Goal: Check status: Check status

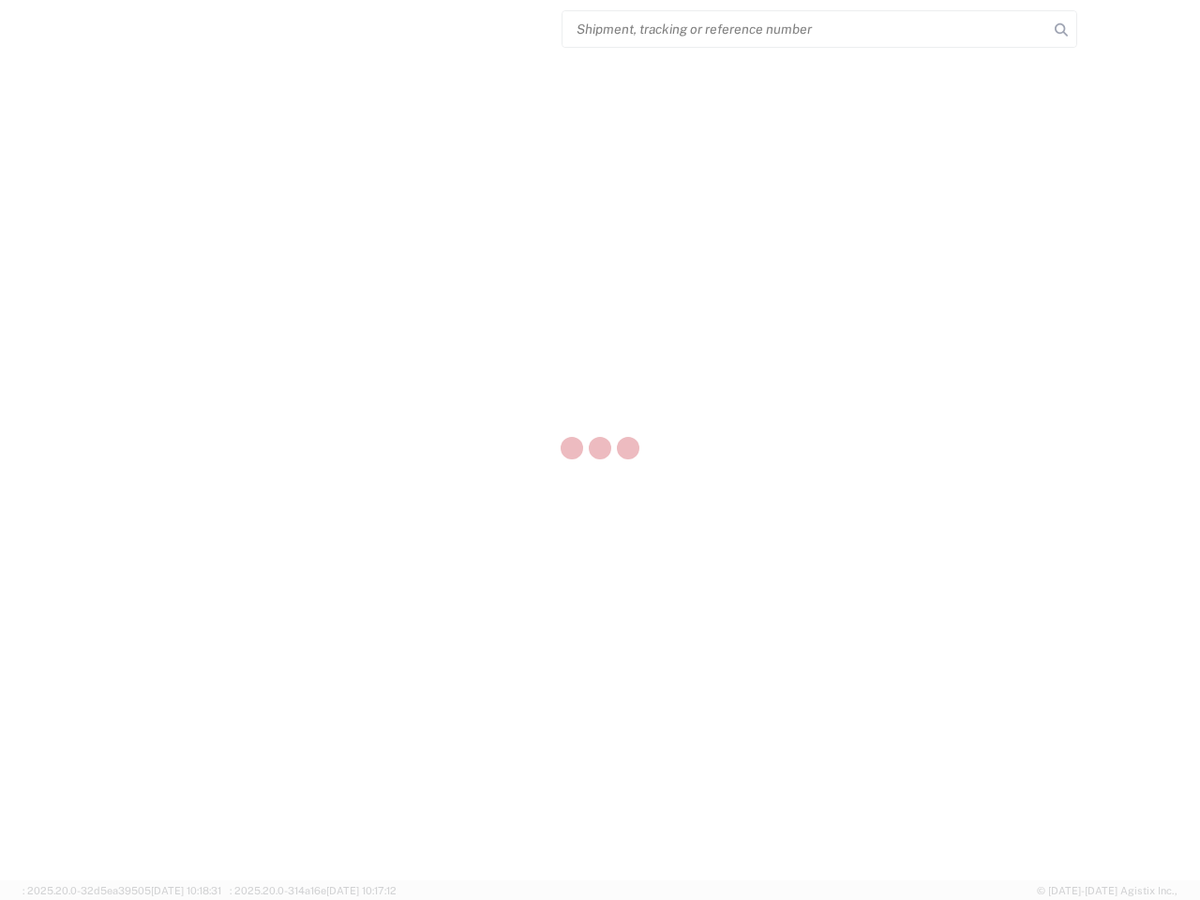
select select "US"
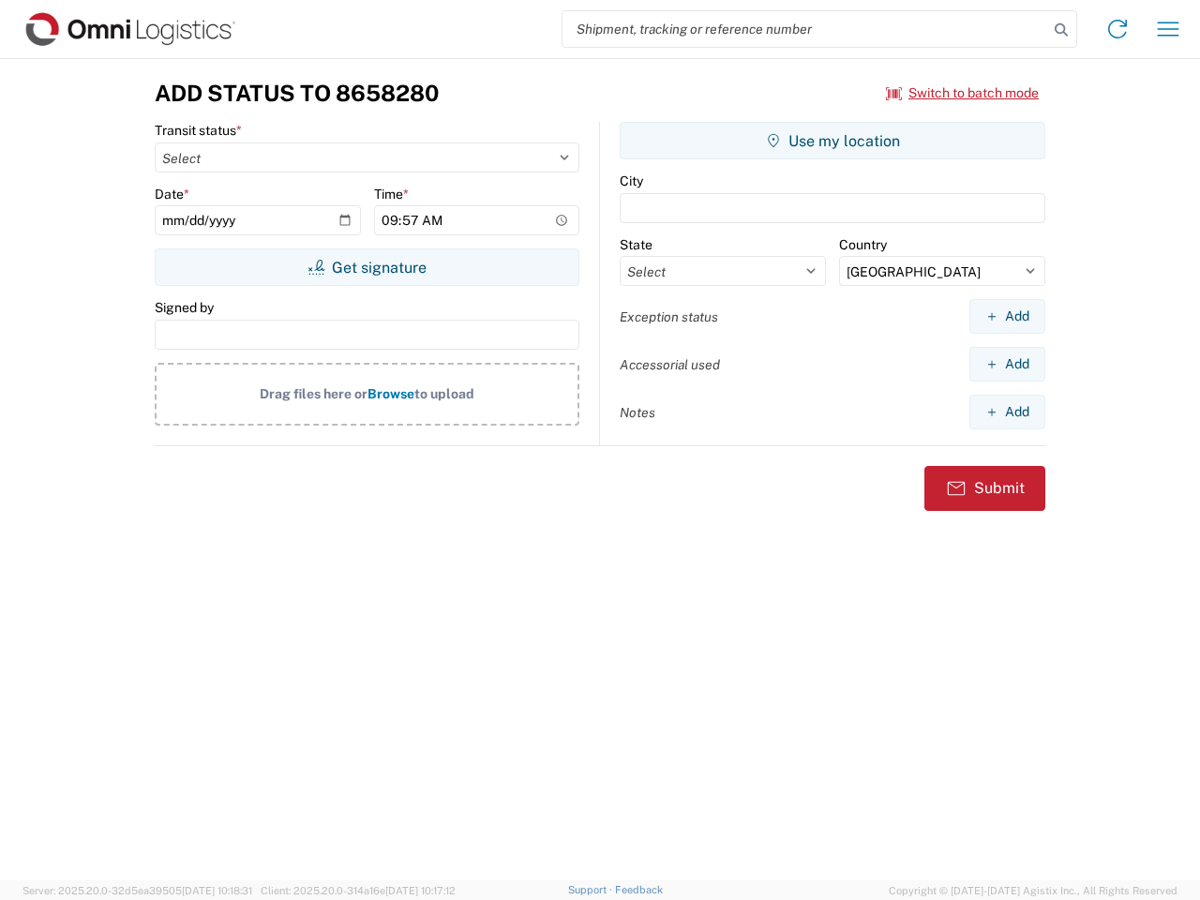
click at [806, 29] on input "search" at bounding box center [806, 29] width 486 height 36
click at [1062, 30] on icon at bounding box center [1061, 30] width 26 height 26
click at [1118, 29] on icon at bounding box center [1118, 29] width 30 height 30
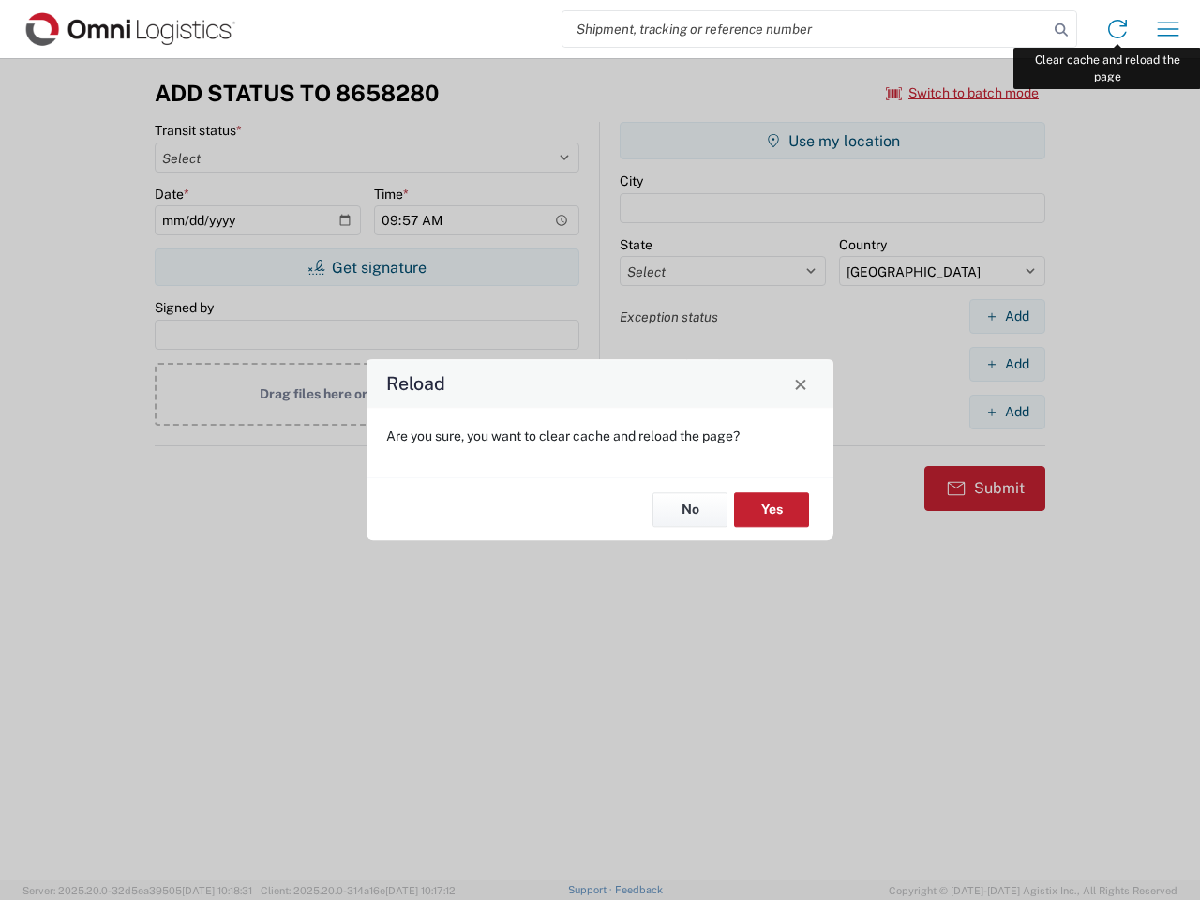
click at [1168, 29] on div "Reload Are you sure, you want to clear cache and reload the page? No Yes" at bounding box center [600, 450] width 1200 height 900
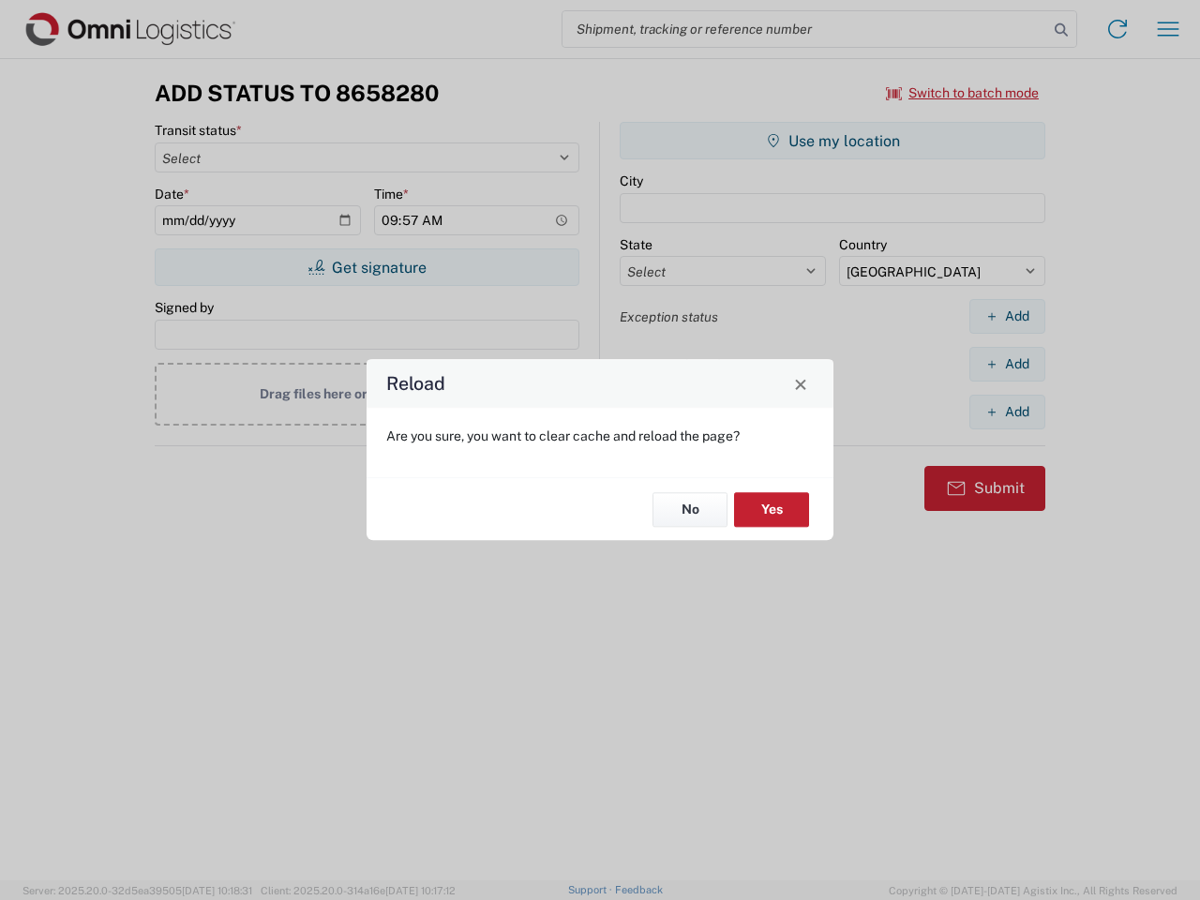
click at [963, 93] on div "Reload Are you sure, you want to clear cache and reload the page? No Yes" at bounding box center [600, 450] width 1200 height 900
click at [367, 267] on div "Reload Are you sure, you want to clear cache and reload the page? No Yes" at bounding box center [600, 450] width 1200 height 900
click at [833, 141] on div "Reload Are you sure, you want to clear cache and reload the page? No Yes" at bounding box center [600, 450] width 1200 height 900
click at [1007, 316] on div "Reload Are you sure, you want to clear cache and reload the page? No Yes" at bounding box center [600, 450] width 1200 height 900
click at [1007, 364] on div "Reload Are you sure, you want to clear cache and reload the page? No Yes" at bounding box center [600, 450] width 1200 height 900
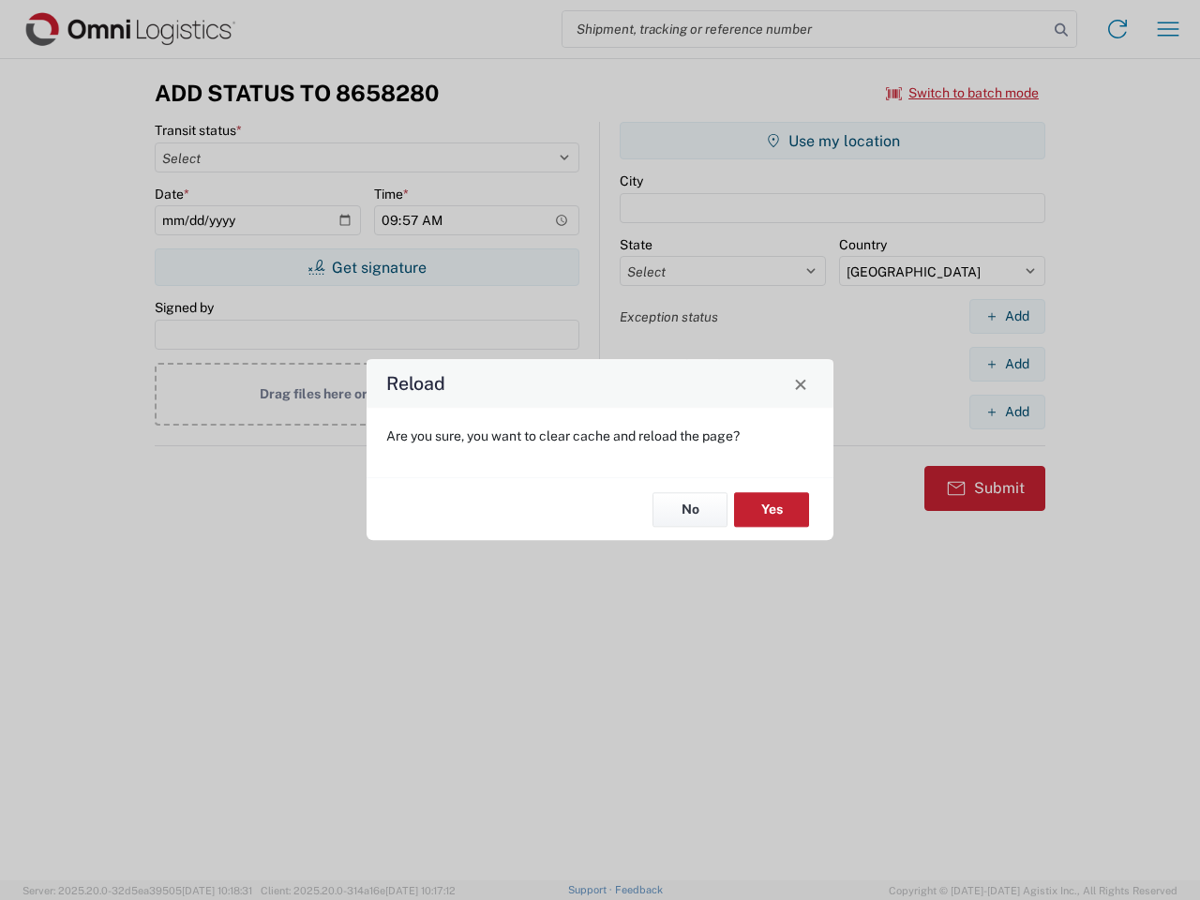
click at [1007, 412] on div "Reload Are you sure, you want to clear cache and reload the page? No Yes" at bounding box center [600, 450] width 1200 height 900
